Goal: Information Seeking & Learning: Check status

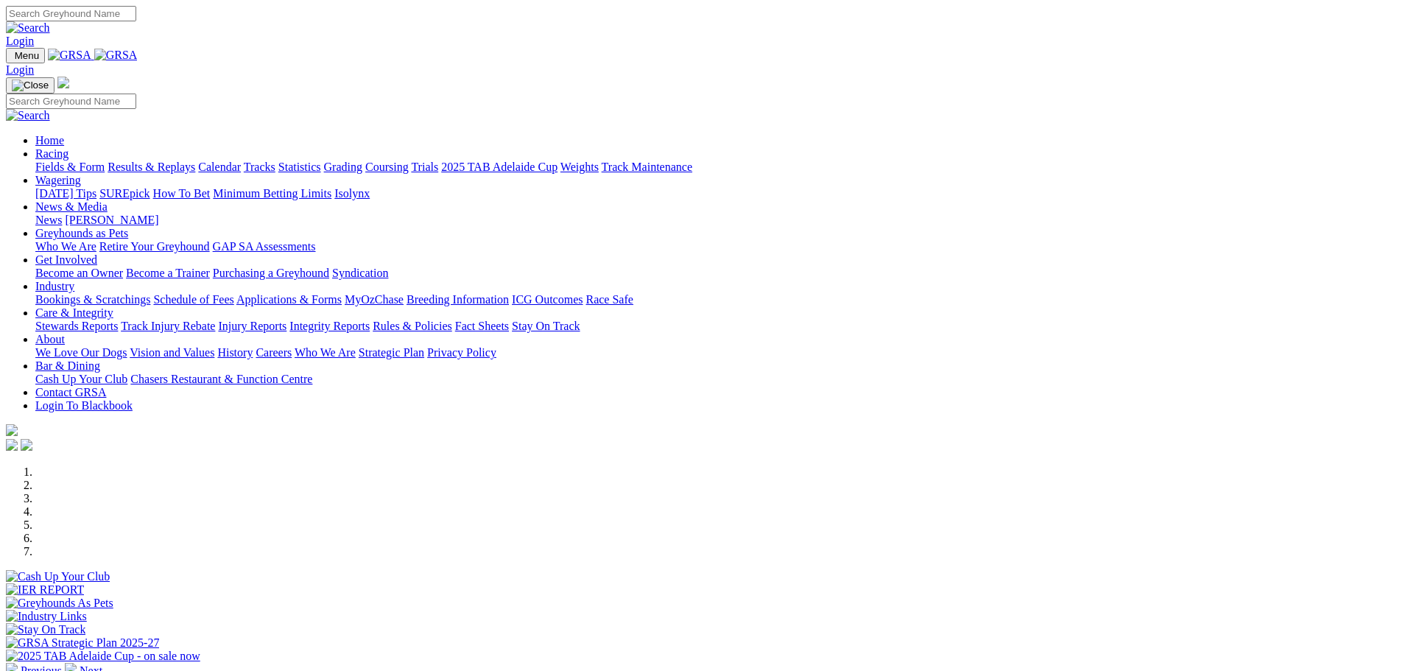
scroll to position [442, 0]
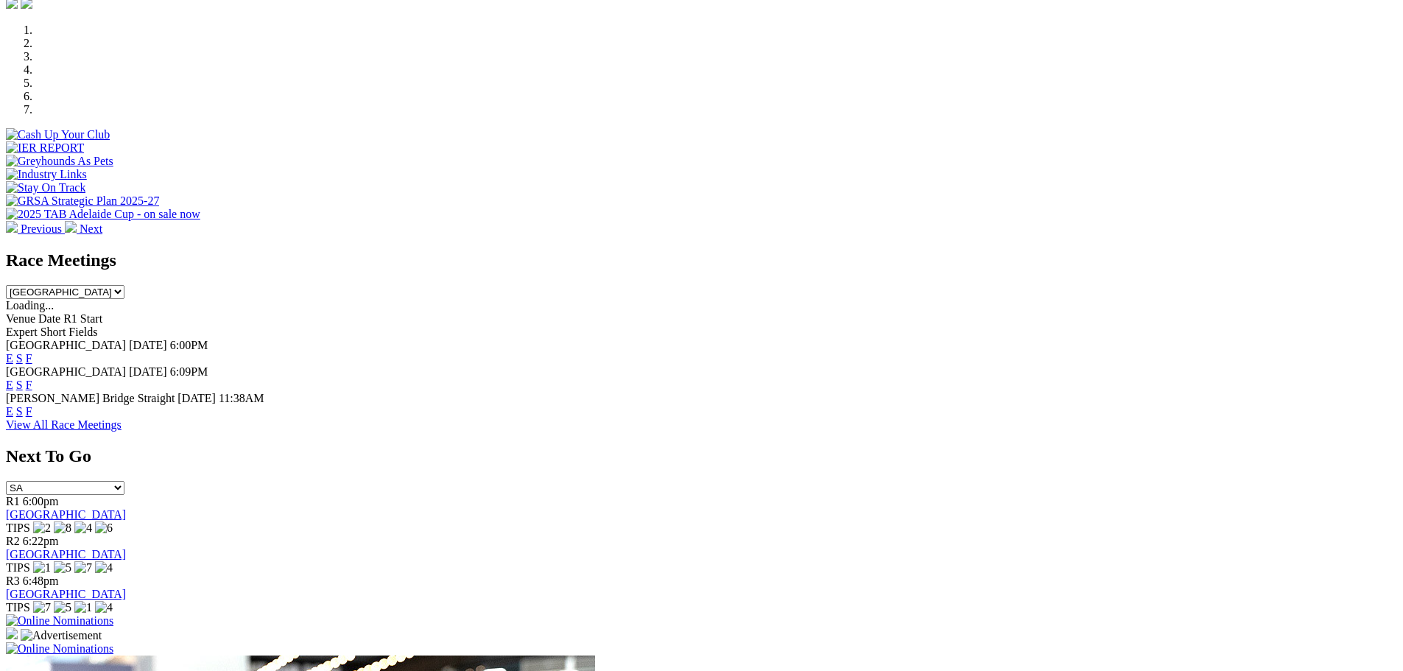
click at [32, 352] on link "F" at bounding box center [29, 358] width 7 height 13
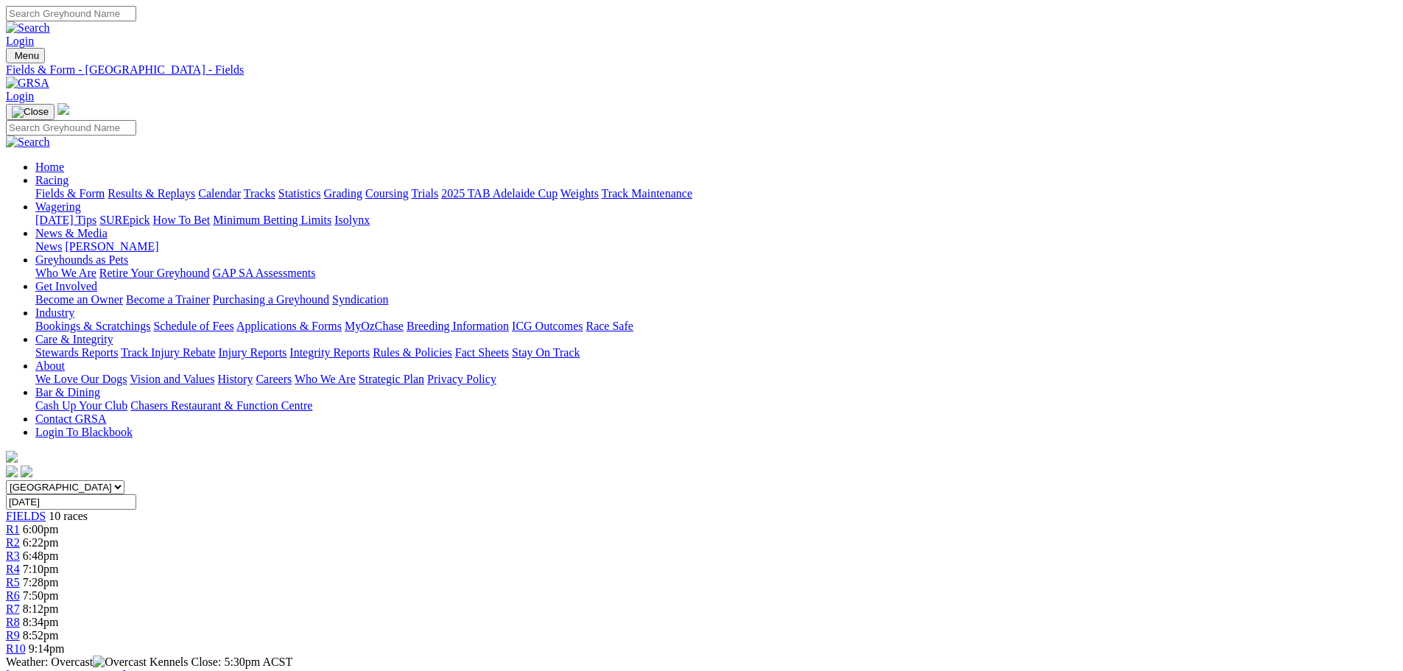
click at [241, 187] on link "Calendar" at bounding box center [219, 193] width 43 height 13
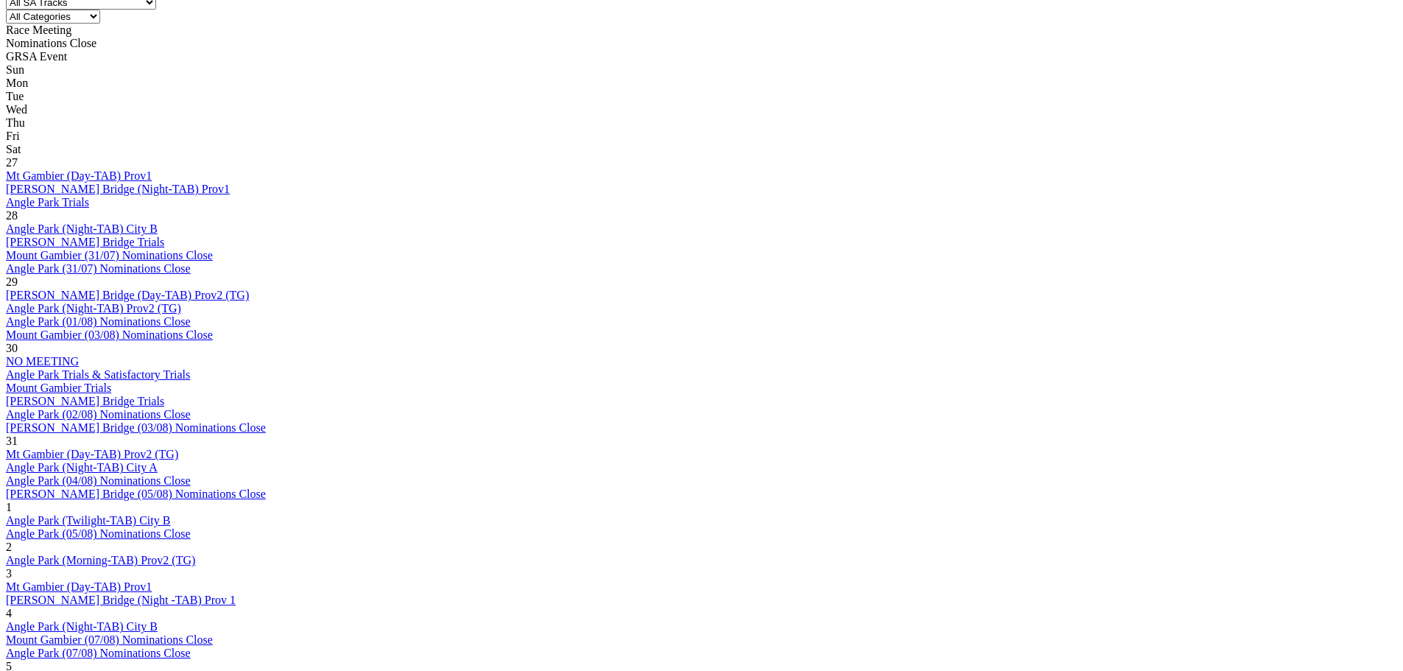
scroll to position [663, 0]
